Goal: Transaction & Acquisition: Download file/media

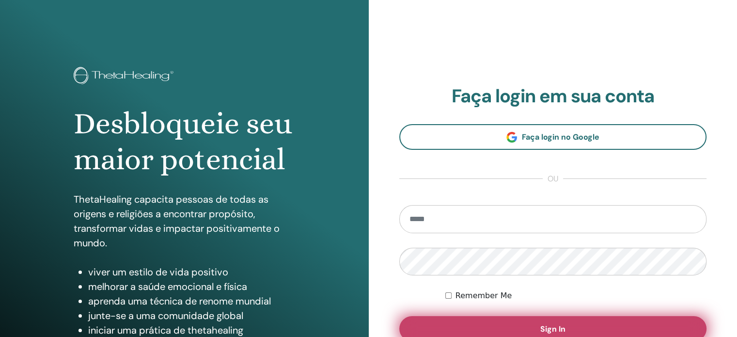
type input "**********"
click at [508, 319] on button "Sign In" at bounding box center [553, 328] width 308 height 25
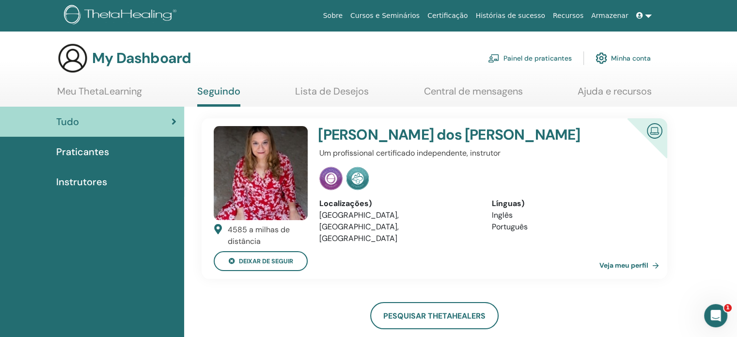
click at [640, 263] on link "Veja meu perfil" at bounding box center [632, 265] width 64 height 19
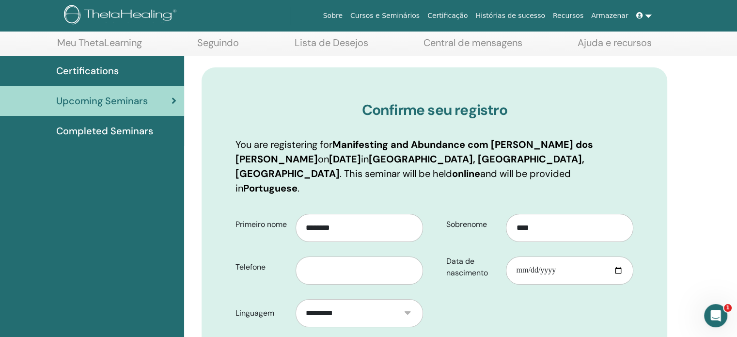
scroll to position [136, 0]
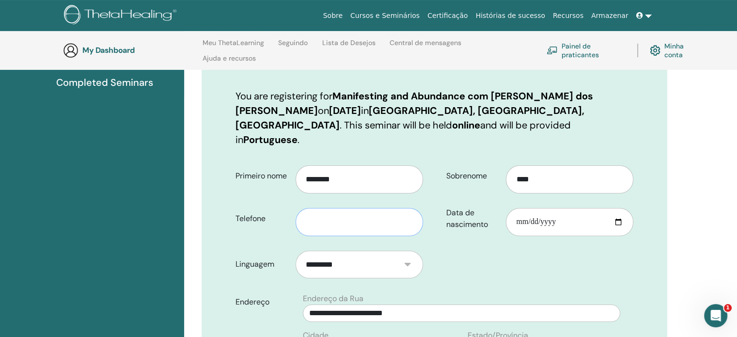
click at [399, 209] on input "text" at bounding box center [360, 222] width 128 height 28
click at [390, 210] on input "text" at bounding box center [360, 222] width 128 height 28
drag, startPoint x: 316, startPoint y: 207, endPoint x: 431, endPoint y: 230, distance: 117.2
type input "**********"
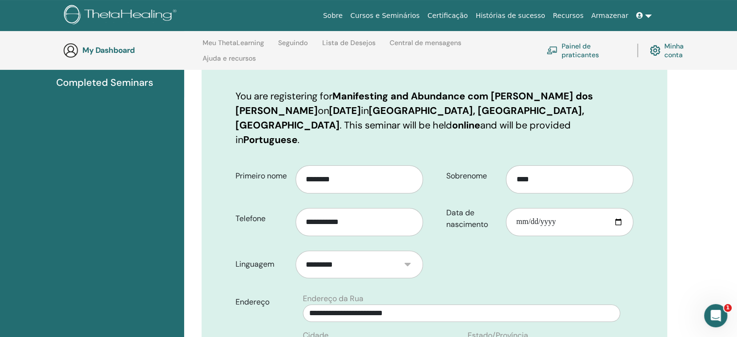
click at [517, 209] on input "Data de nascimento" at bounding box center [570, 222] width 128 height 28
type input "**********"
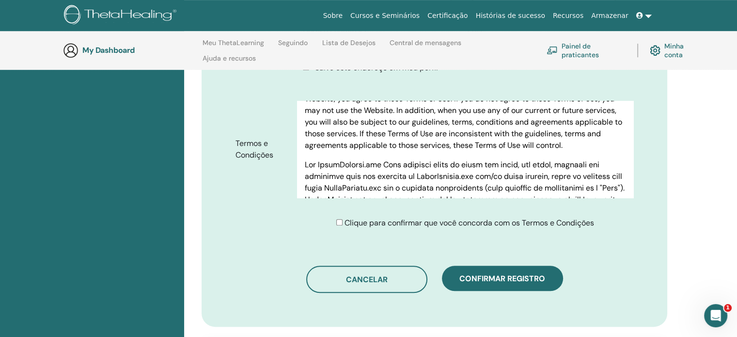
scroll to position [524, 0]
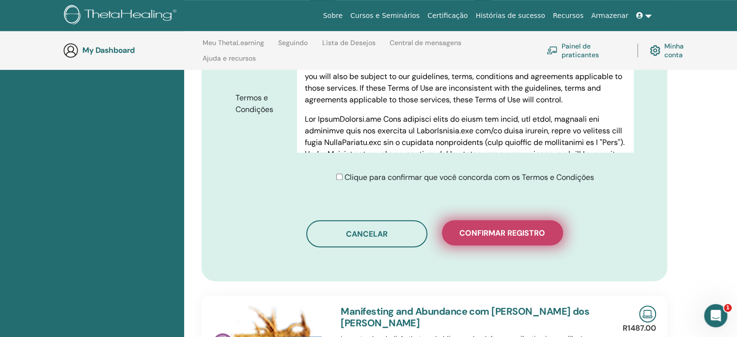
click at [548, 220] on button "Confirmar registro" at bounding box center [502, 232] width 121 height 25
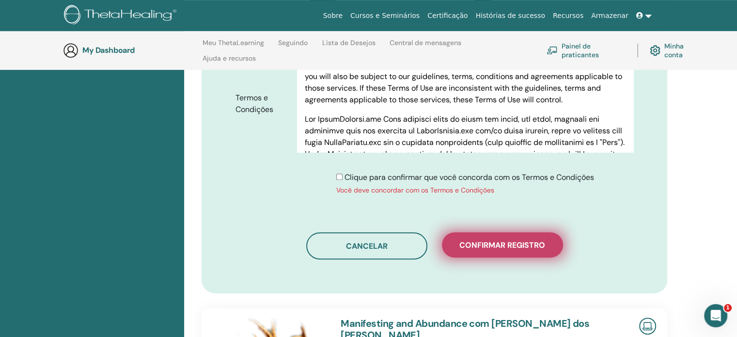
click at [483, 240] on span "Confirmar registro" at bounding box center [503, 245] width 86 height 10
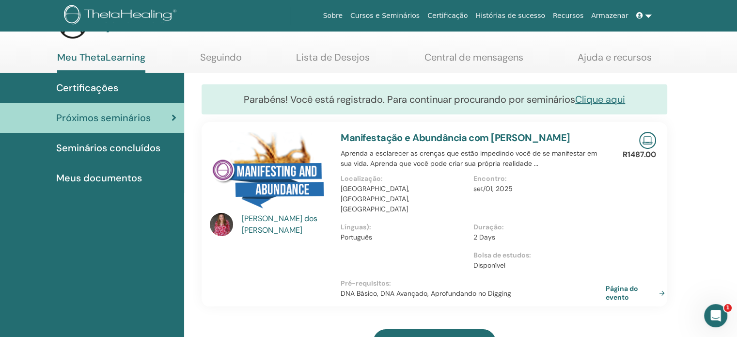
scroll to position [48, 0]
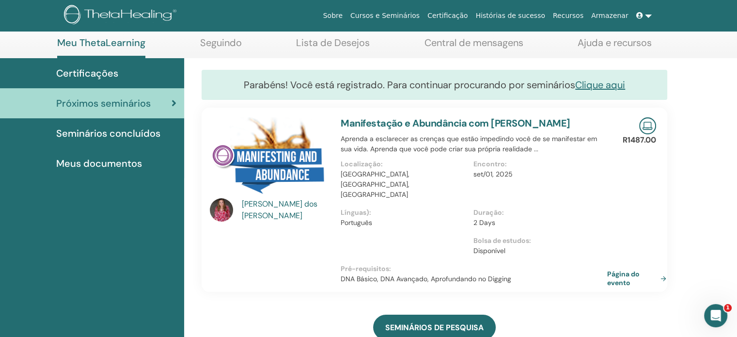
click at [616, 270] on link "Página do evento" at bounding box center [638, 278] width 63 height 17
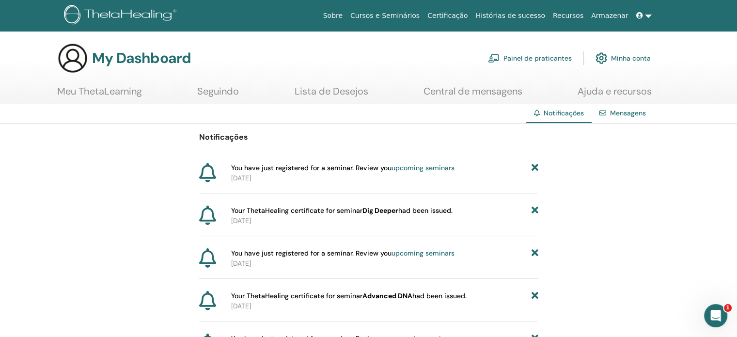
click at [425, 207] on span "Your ThetaHealing certificate for seminar Dig Deeper had been issued." at bounding box center [342, 211] width 222 height 10
click at [247, 210] on span "Your ThetaHealing certificate for seminar Dig Deeper had been issued." at bounding box center [342, 211] width 222 height 10
click at [649, 15] on link at bounding box center [644, 16] width 23 height 18
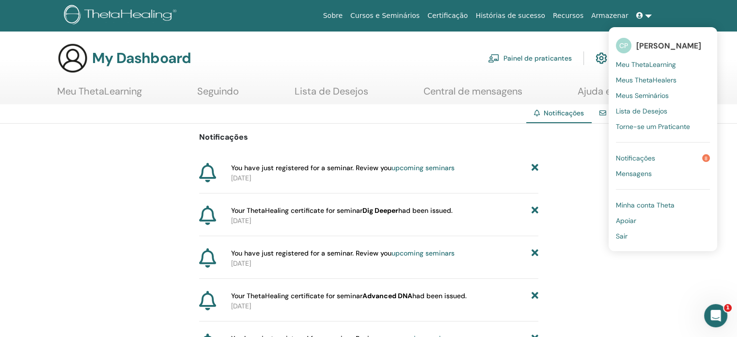
click at [665, 95] on span "Meus Seminários" at bounding box center [642, 95] width 53 height 9
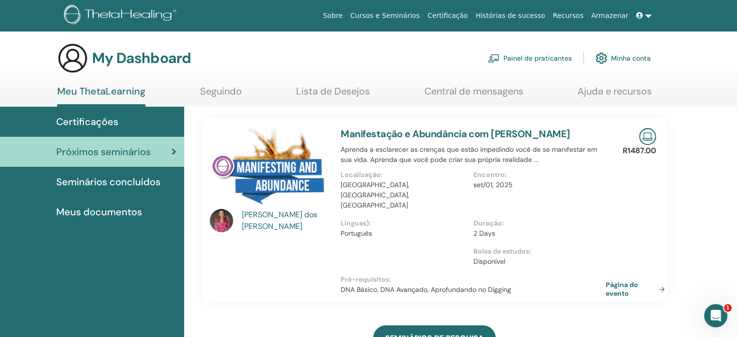
click at [122, 183] on span "Seminários concluídos" at bounding box center [108, 182] width 104 height 15
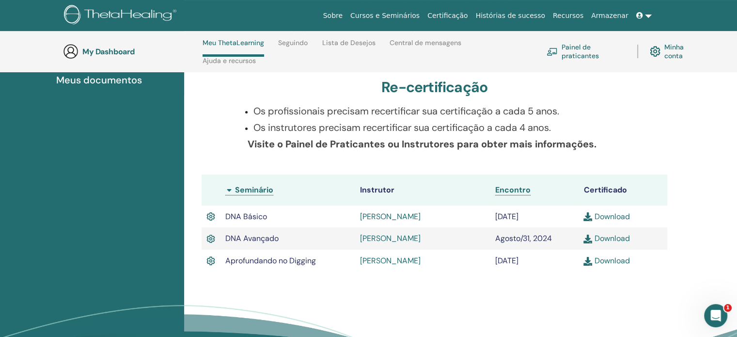
scroll to position [186, 0]
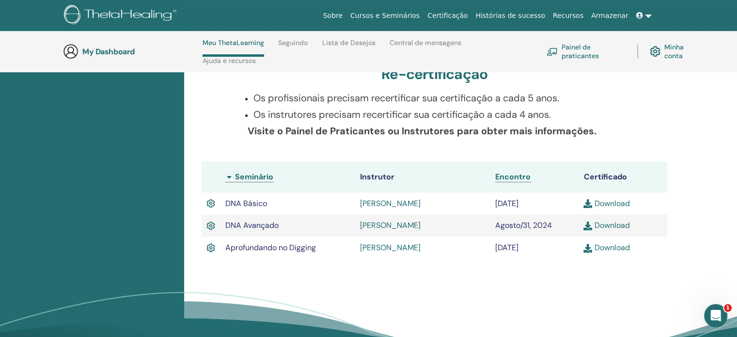
click at [610, 248] on link "Download" at bounding box center [607, 247] width 46 height 10
